Goal: Check status: Check status

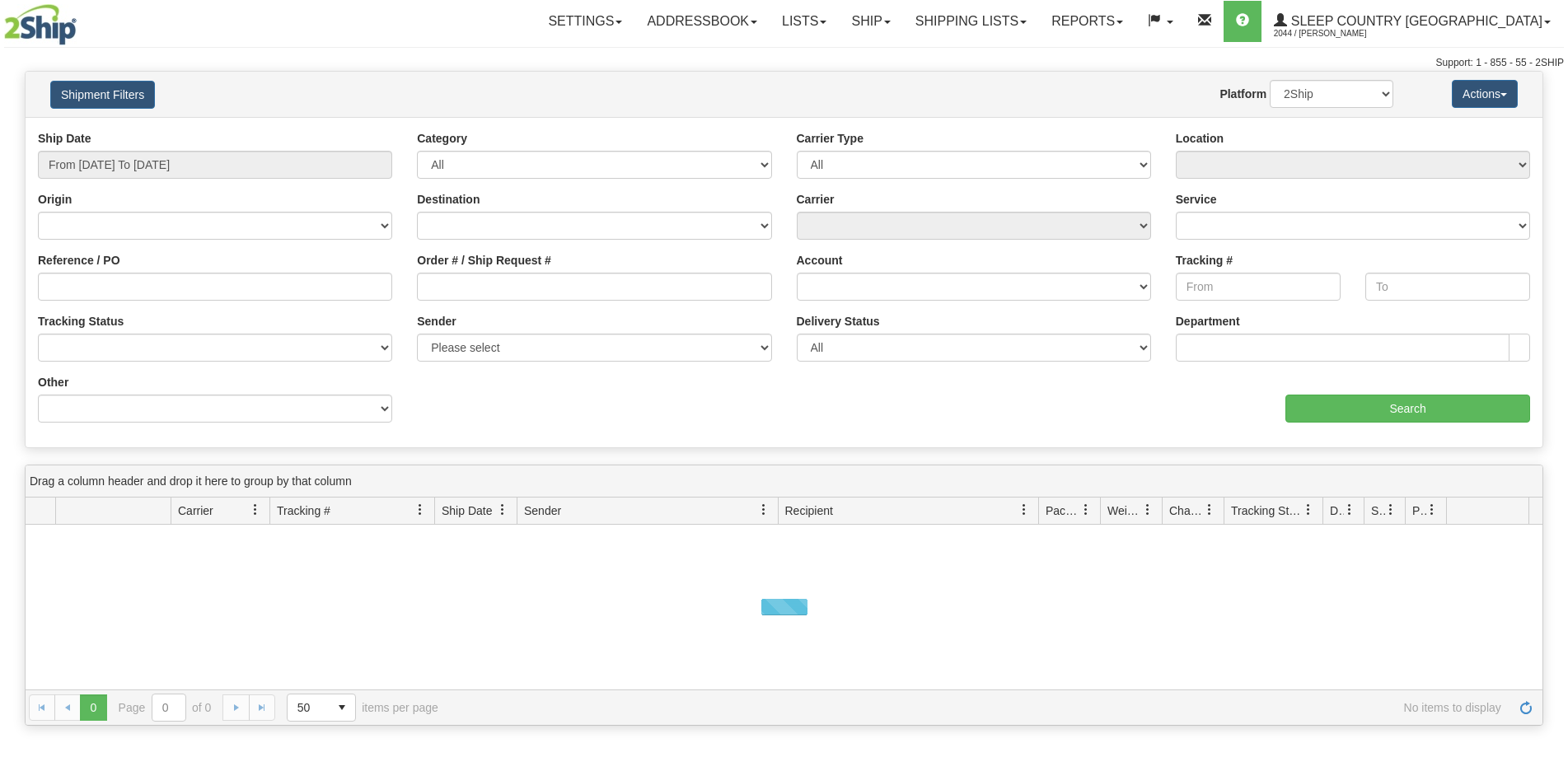
click at [939, 607] on div at bounding box center [784, 607] width 1517 height 165
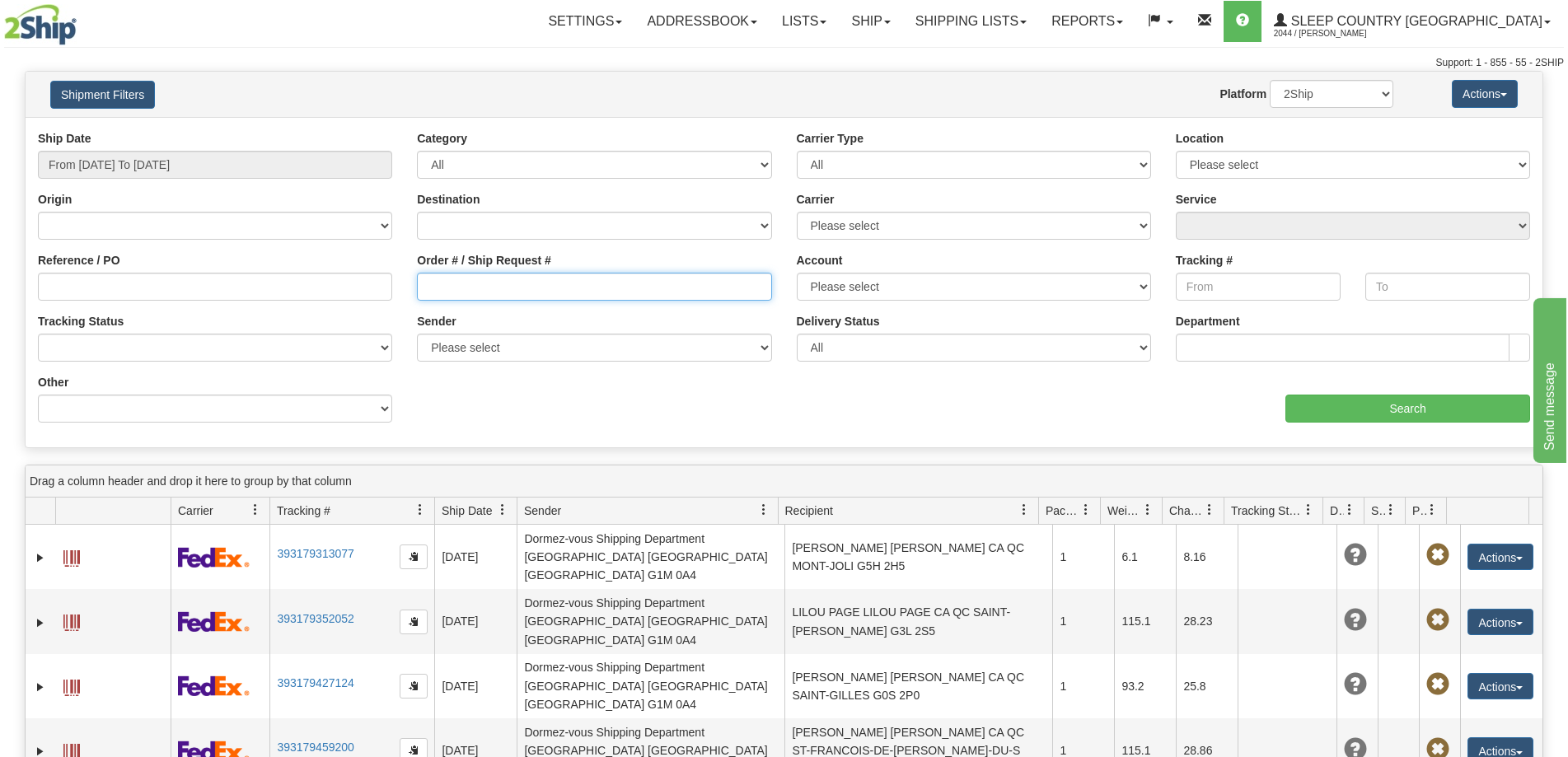
click at [499, 286] on input "Order # / Ship Request #" at bounding box center [594, 286] width 354 height 28
paste input "9000I063550"
type input "9000I063550"
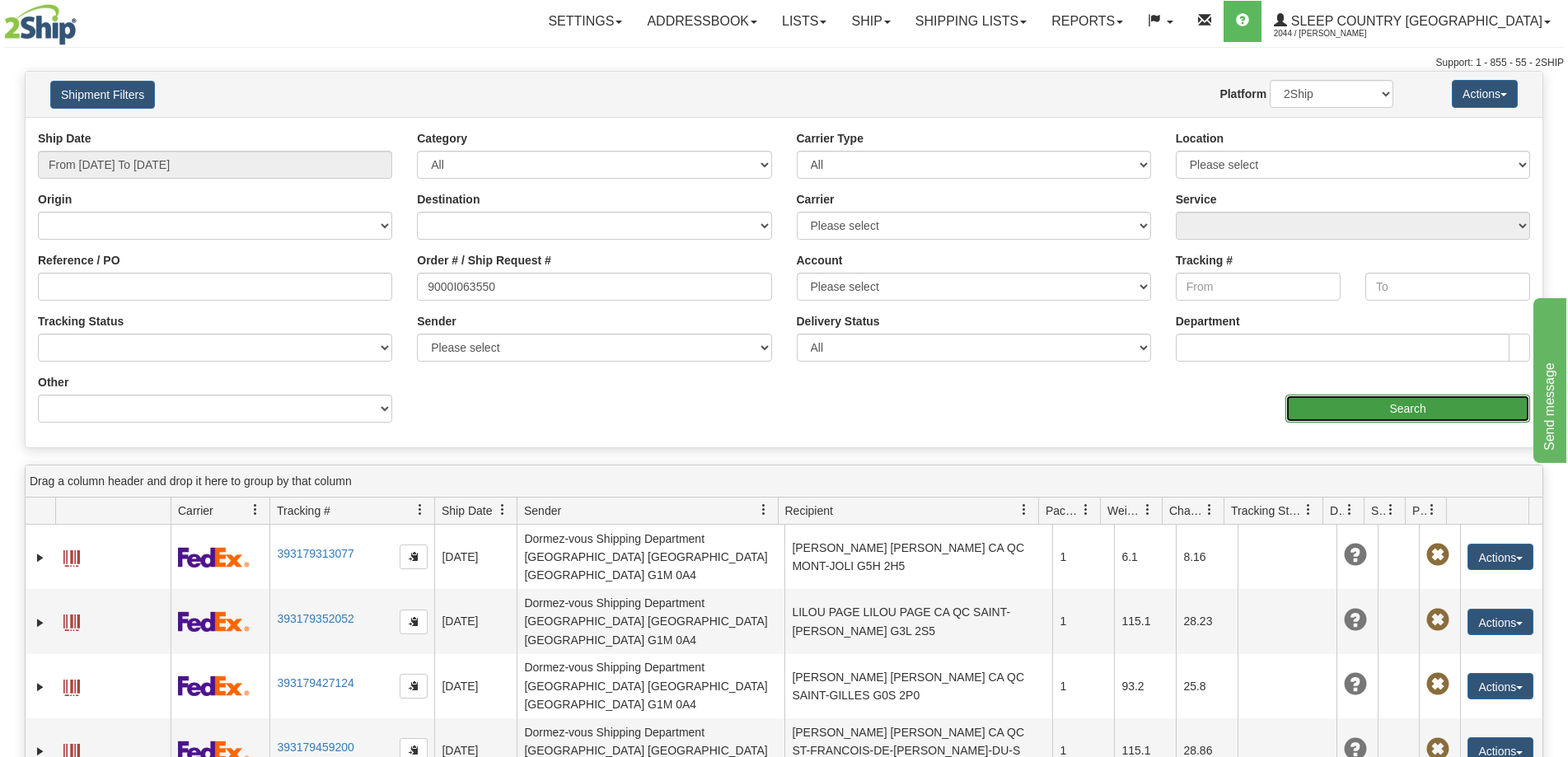
click at [1350, 418] on input "Search" at bounding box center [1407, 408] width 244 height 28
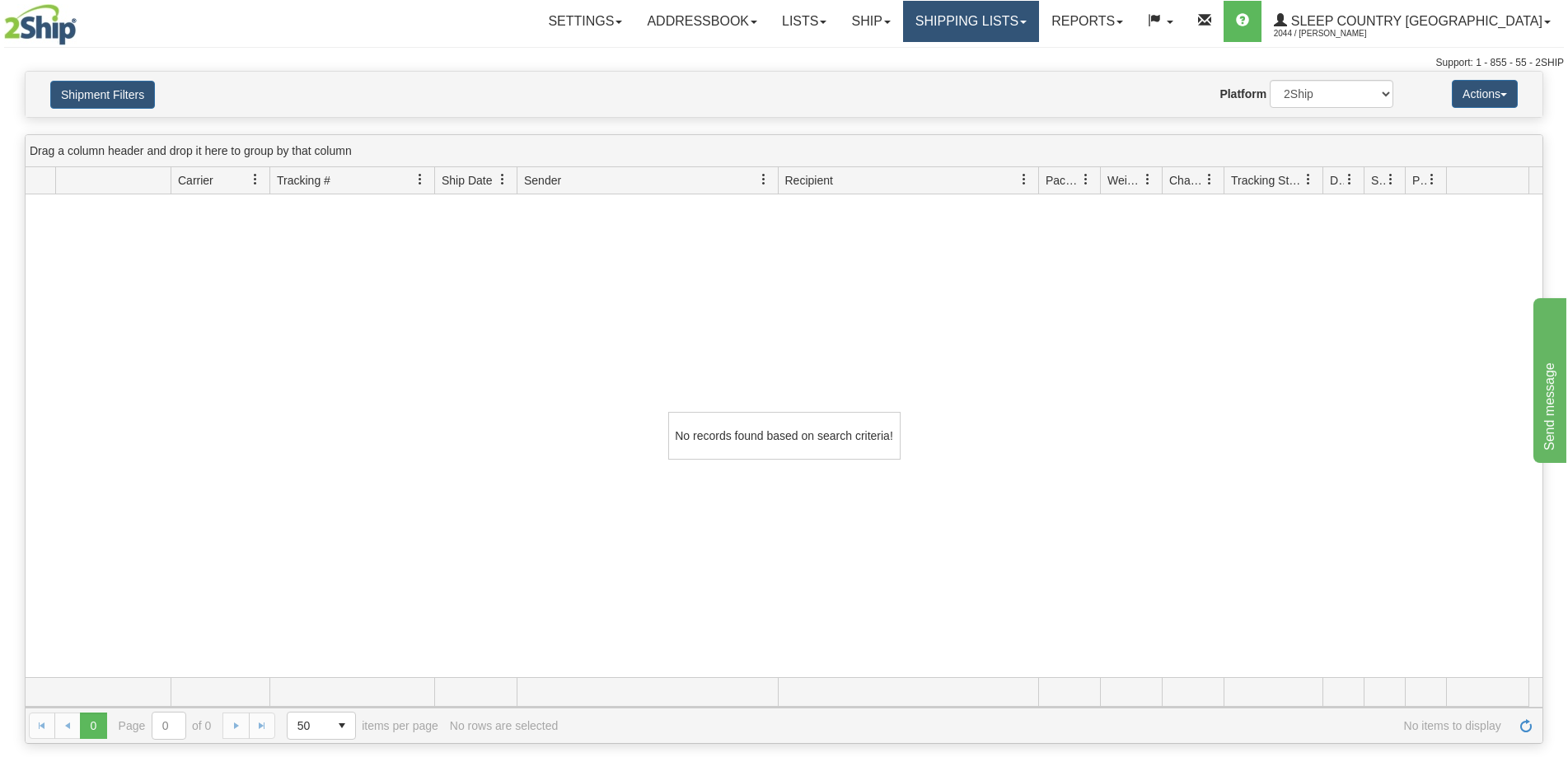
click at [1039, 27] on link "Shipping lists" at bounding box center [971, 21] width 136 height 41
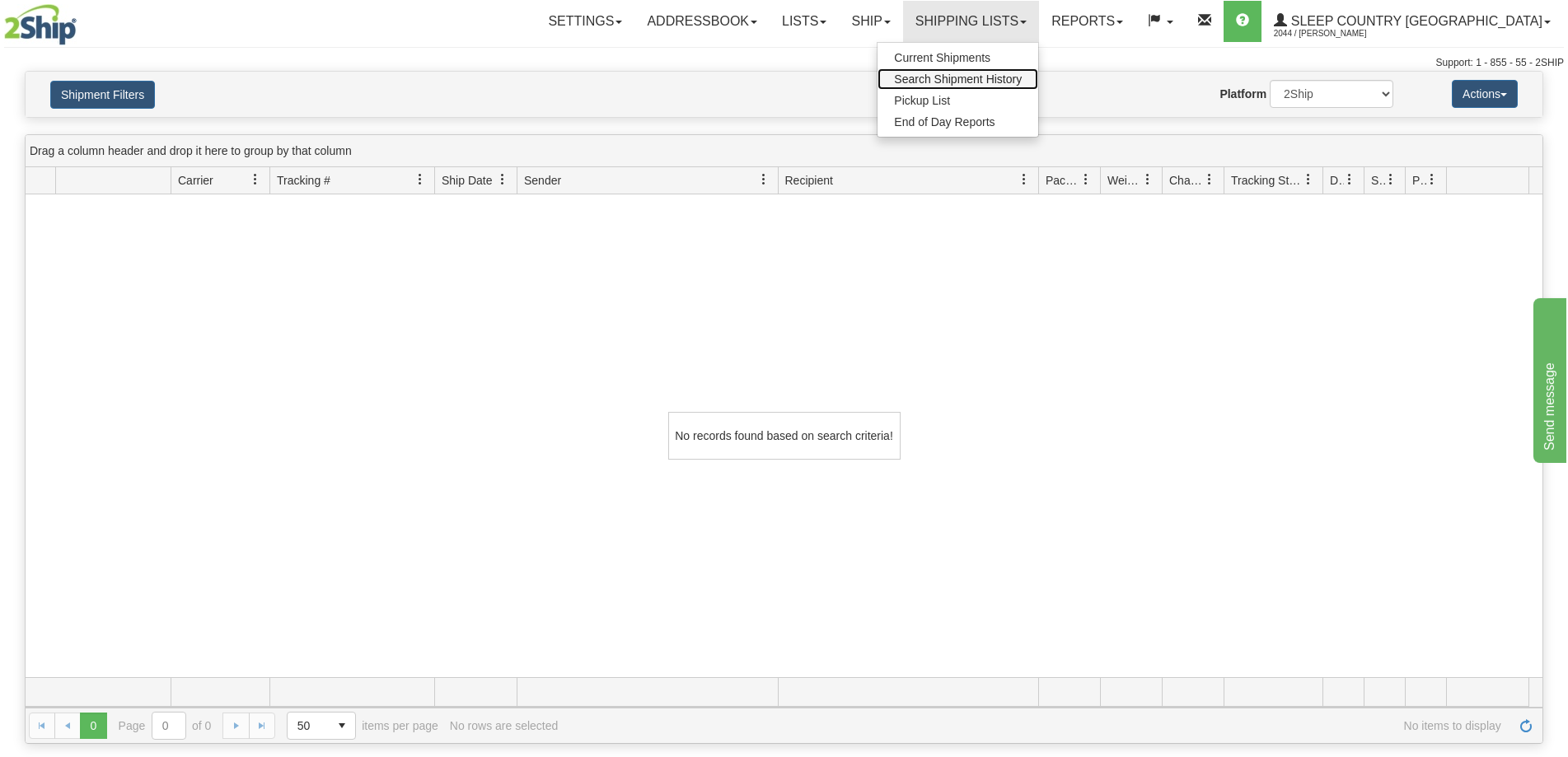
click at [1022, 80] on span "Search Shipment History" at bounding box center [958, 79] width 128 height 13
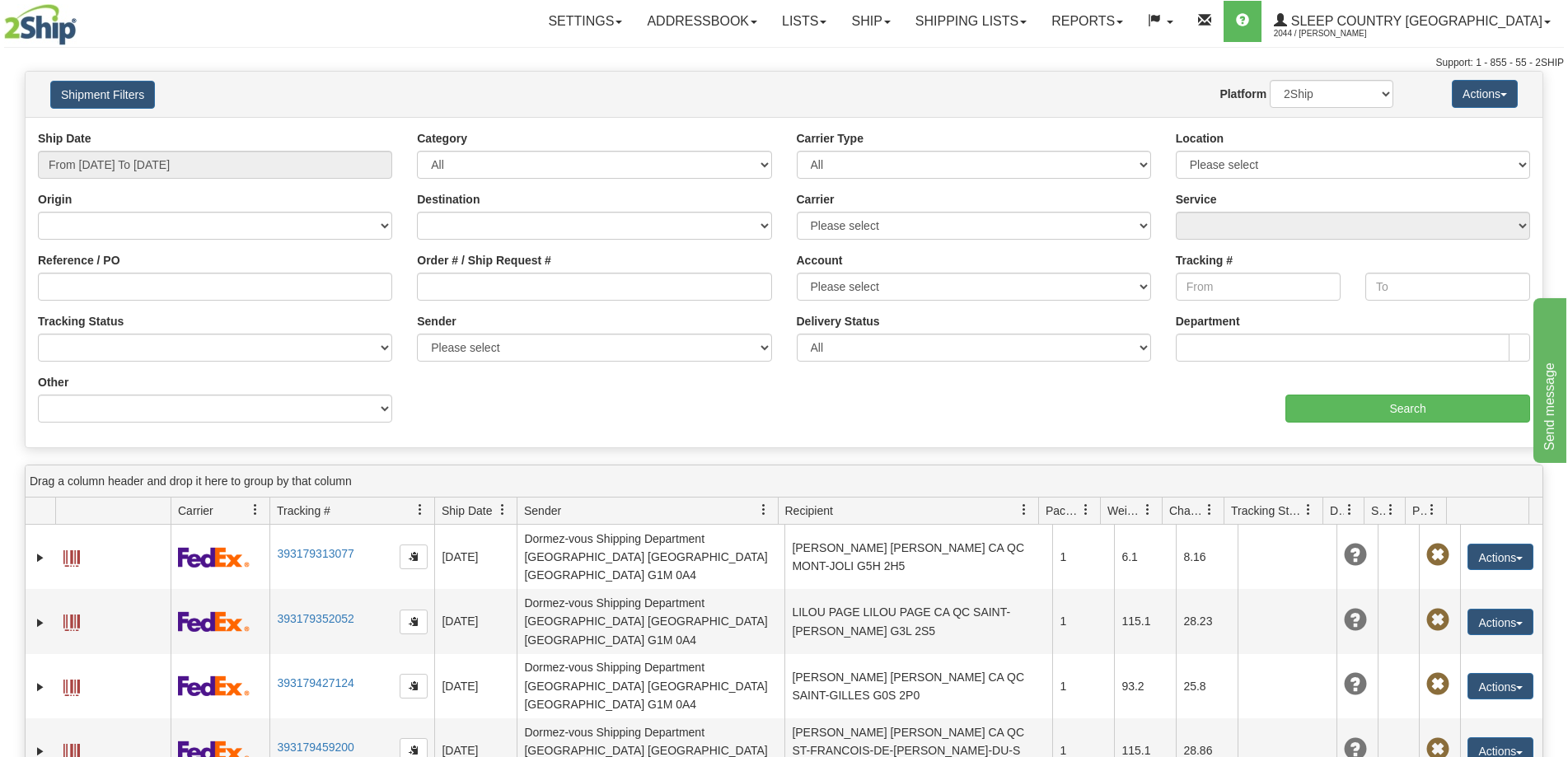
click at [1388, 191] on div "Service" at bounding box center [1352, 215] width 354 height 48
click at [531, 293] on input "Order # / Ship Request #" at bounding box center [594, 286] width 354 height 28
paste input "9000I063550"
type input "9000I063550"
